Goal: Find specific page/section: Find specific page/section

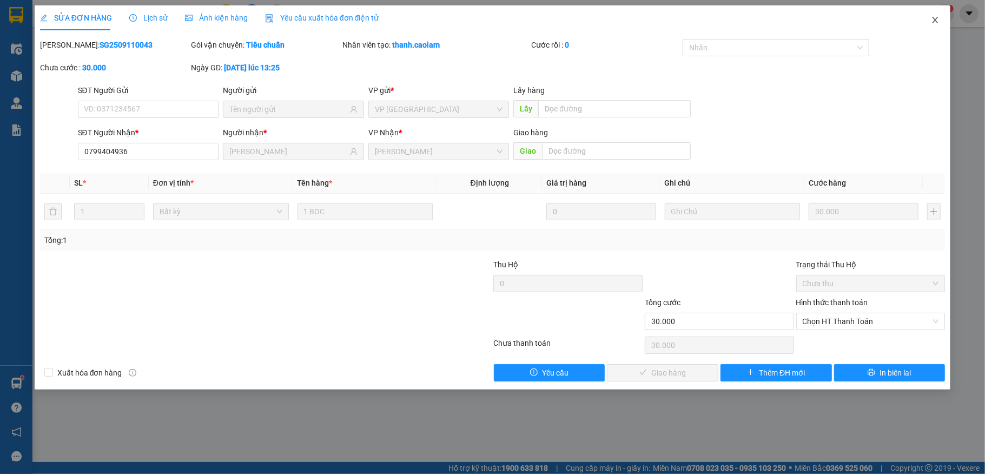
click at [935, 11] on span "Close" at bounding box center [935, 20] width 30 height 30
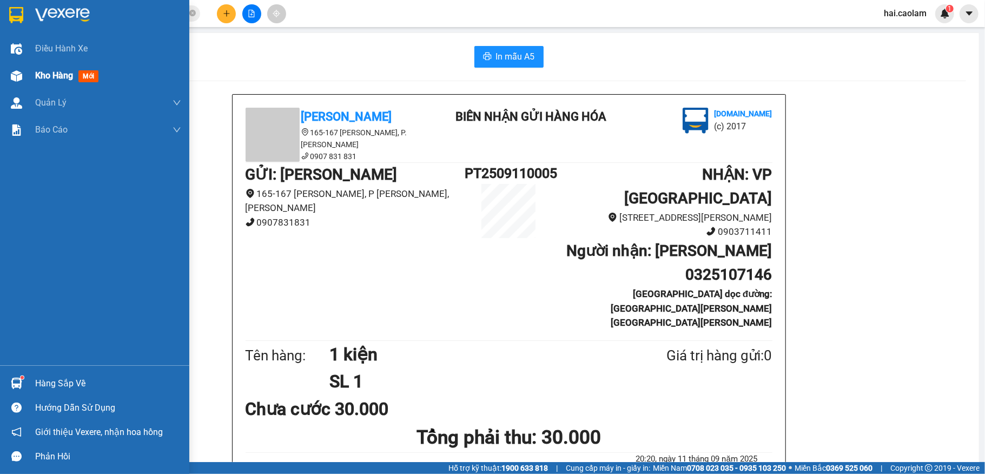
click at [29, 72] on div "Kho hàng mới" at bounding box center [94, 75] width 189 height 27
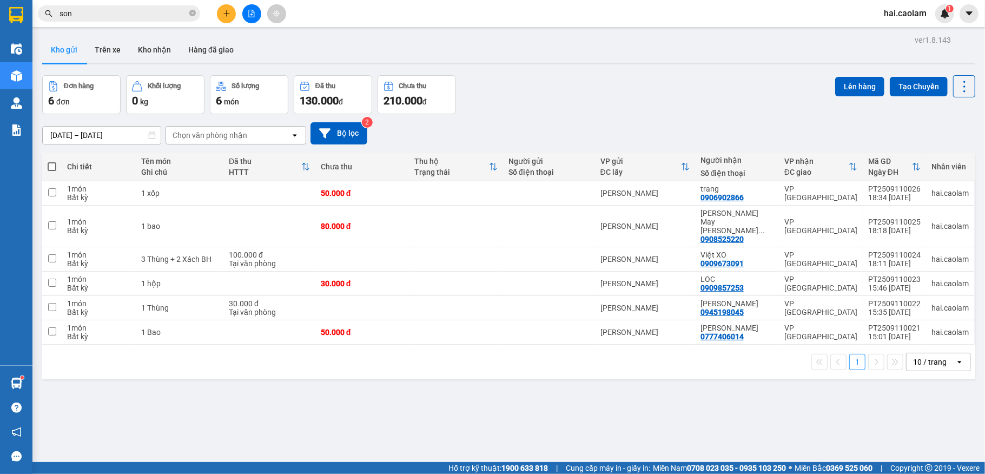
click at [606, 107] on div "Đơn hàng 6 đơn [PERSON_NAME] 0 kg Số [PERSON_NAME] 6 món Đã thu 130.000 [PERSON…" at bounding box center [508, 94] width 933 height 39
click at [161, 44] on button "Kho nhận" at bounding box center [154, 50] width 50 height 26
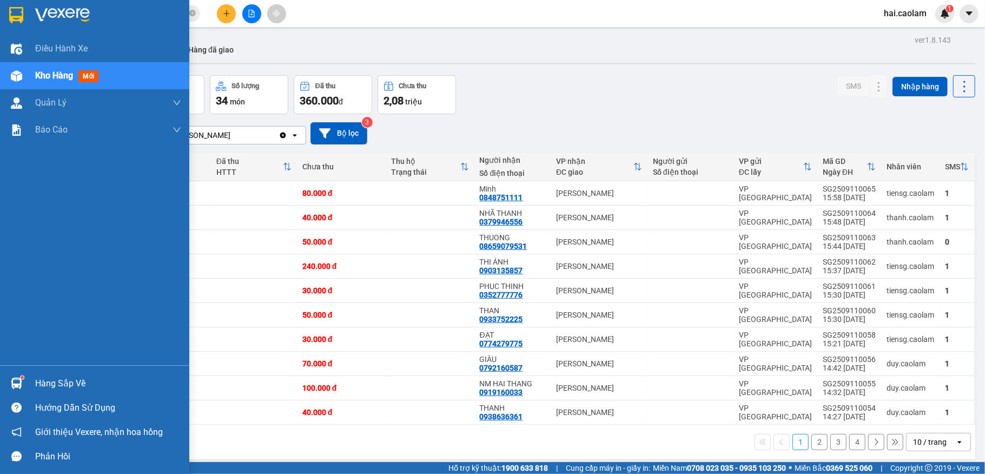
click at [19, 381] on img at bounding box center [16, 383] width 11 height 11
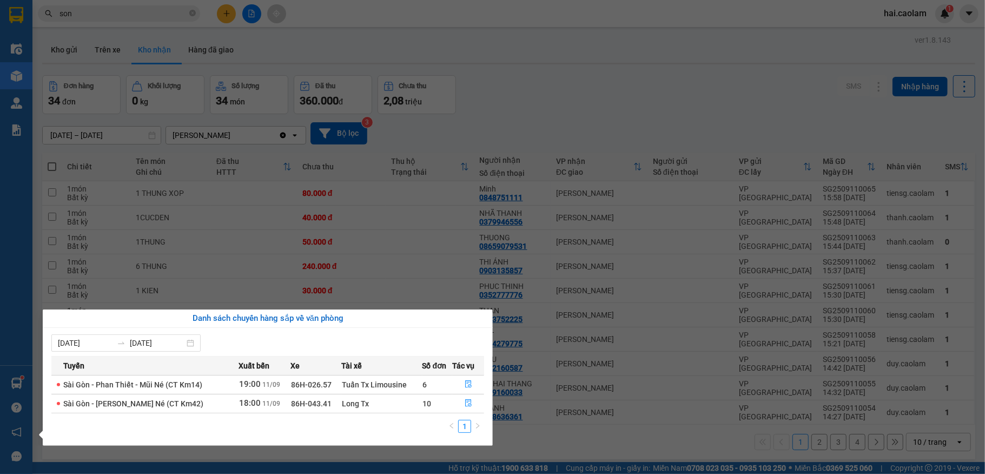
click at [558, 42] on section "Kết quả [PERSON_NAME] ( 1021 ) Bộ lọc Mã ĐH Trạng thái Món hàng Thu hộ [PERSON_…" at bounding box center [492, 237] width 985 height 474
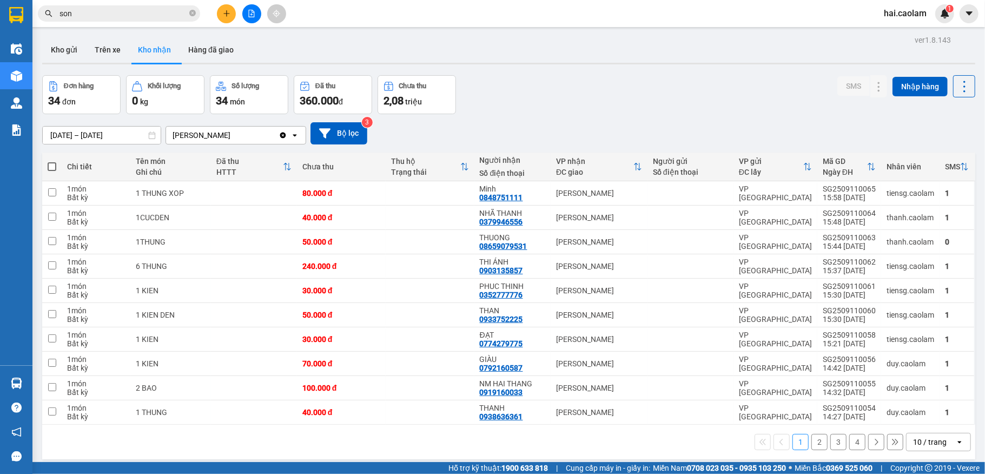
click at [253, 17] on button at bounding box center [251, 13] width 19 height 19
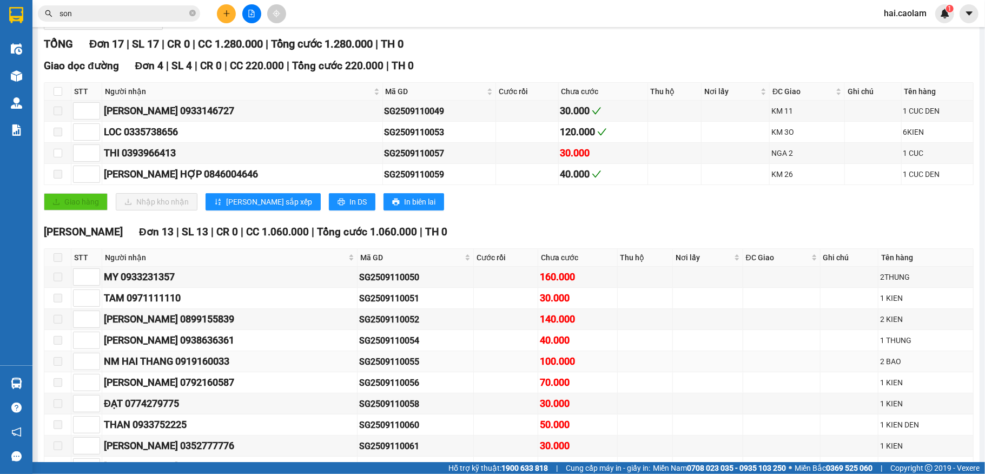
scroll to position [288, 0]
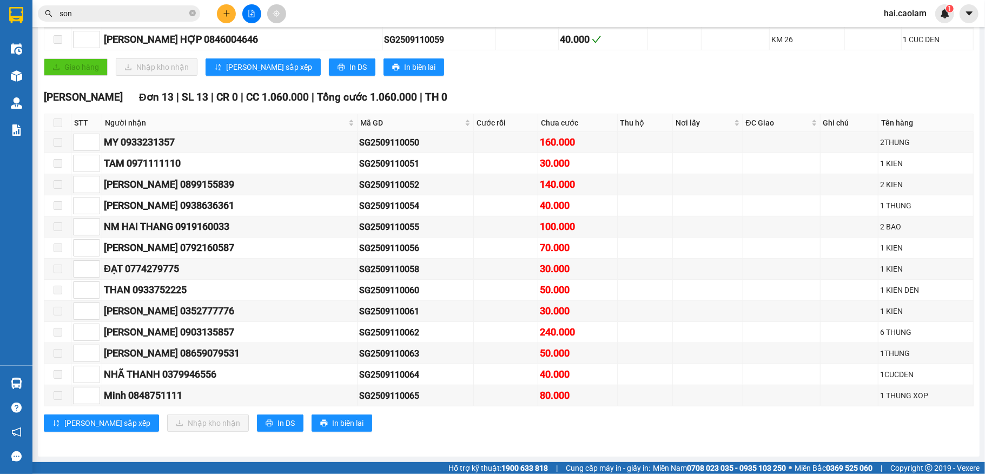
click at [55, 127] on span at bounding box center [58, 122] width 9 height 9
click at [559, 76] on div "Giao hàng Nhập kho nhận Lưu sắp xếp In DS In biên lai" at bounding box center [509, 66] width 930 height 17
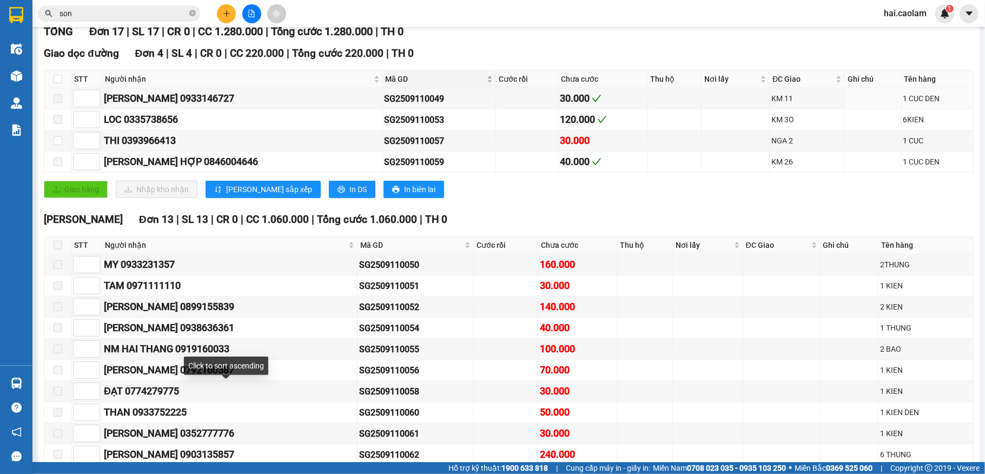
scroll to position [0, 0]
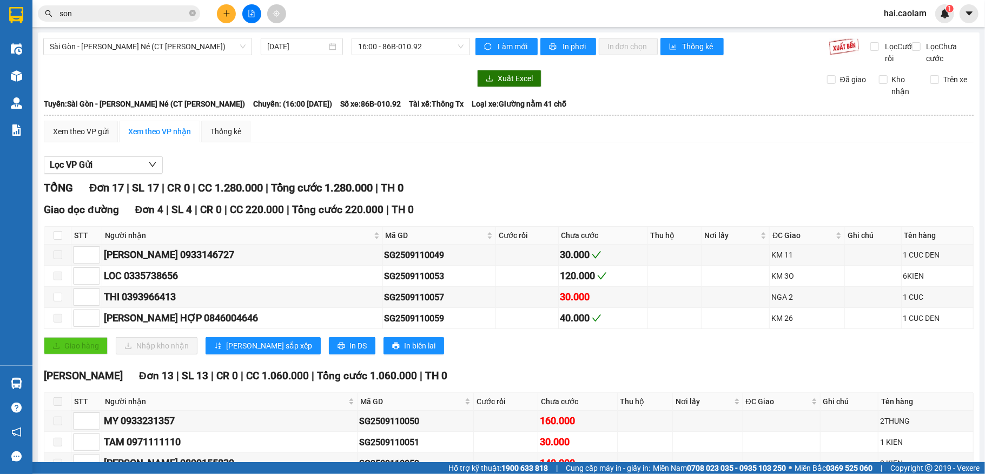
click at [501, 174] on div "Lọc VP Gửi" at bounding box center [509, 165] width 930 height 18
click at [404, 194] on span "TH 0" at bounding box center [392, 187] width 23 height 13
click at [474, 195] on div "[PERSON_NAME] 17 | SL 17 | CR 0 | CC 1.280.000 | [PERSON_NAME] 1.280.000 | TH 0" at bounding box center [509, 188] width 930 height 17
click at [485, 166] on div "Lọc VP Gửi [PERSON_NAME] 17 | SL 17 | CR 0 | CC 1.280.000 | [PERSON_NAME] 1.28…" at bounding box center [509, 437] width 930 height 573
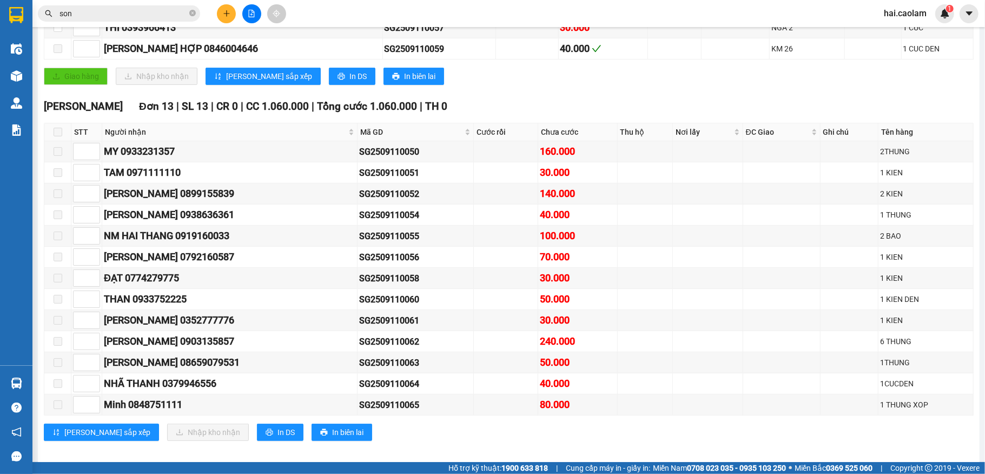
scroll to position [301, 0]
